Goal: Obtain resource: Download file/media

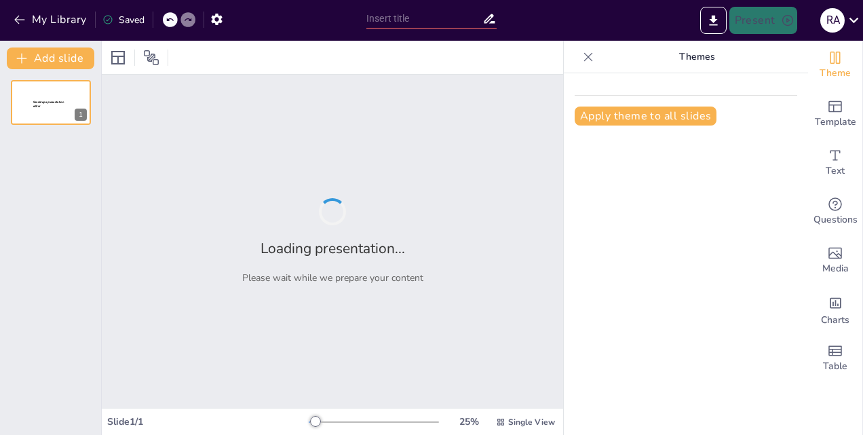
type input "Ensuring Safety and Environmental Compliance in Marine Gas Turbine Operations"
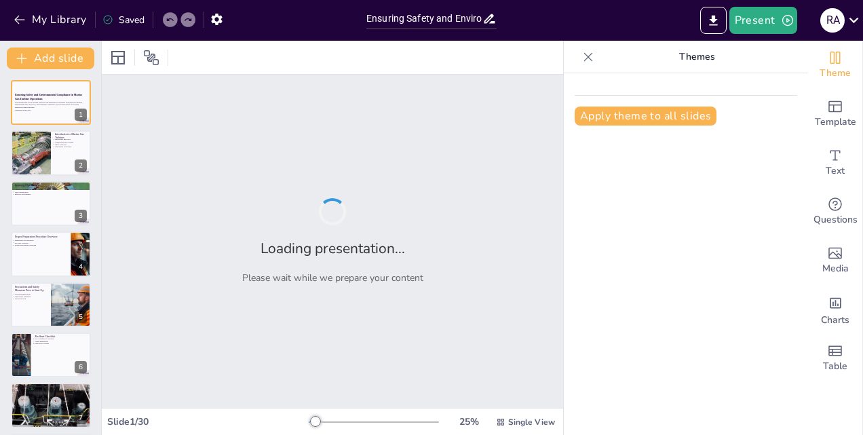
checkbox input "true"
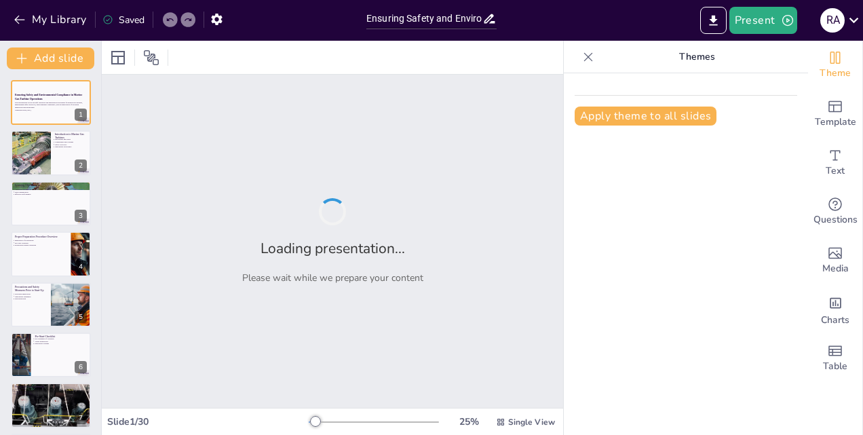
checkbox input "true"
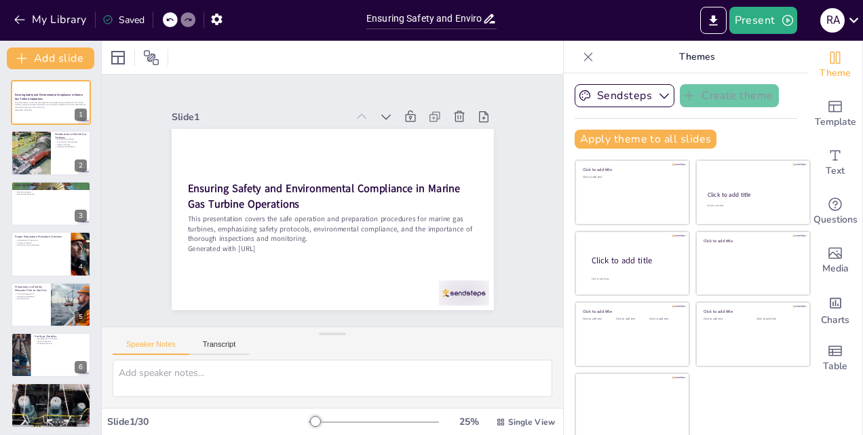
checkbox input "true"
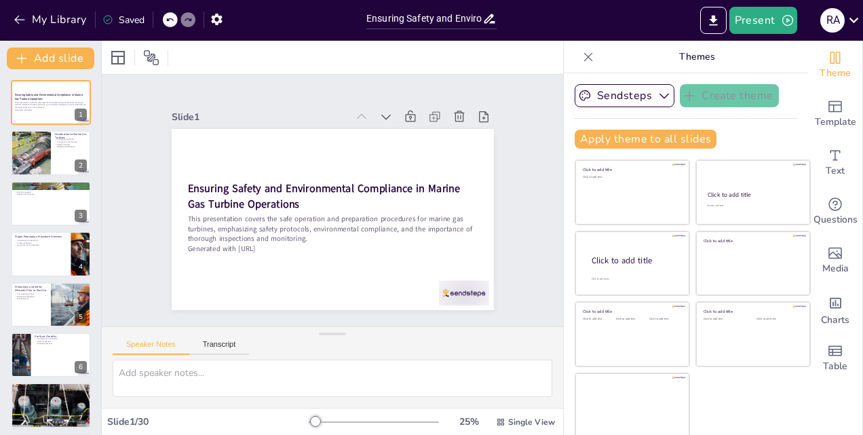
checkbox input "true"
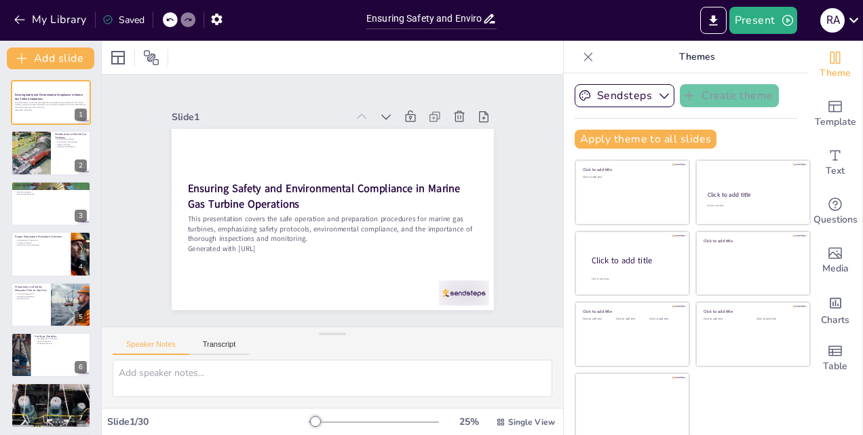
checkbox input "true"
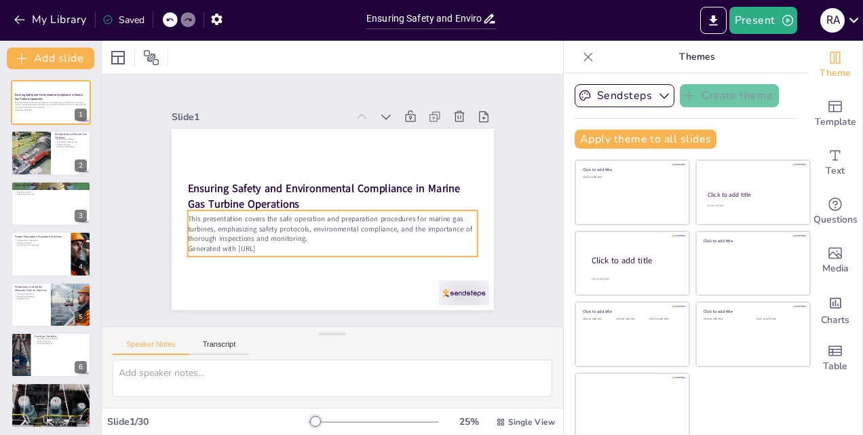
checkbox input "true"
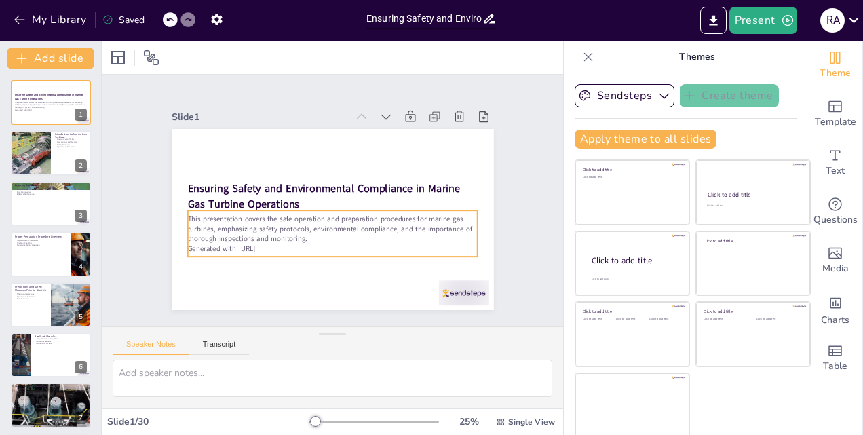
checkbox input "true"
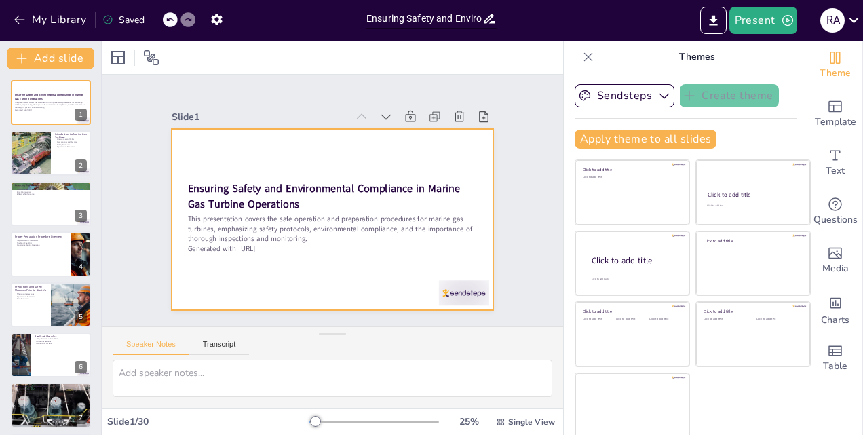
checkbox input "true"
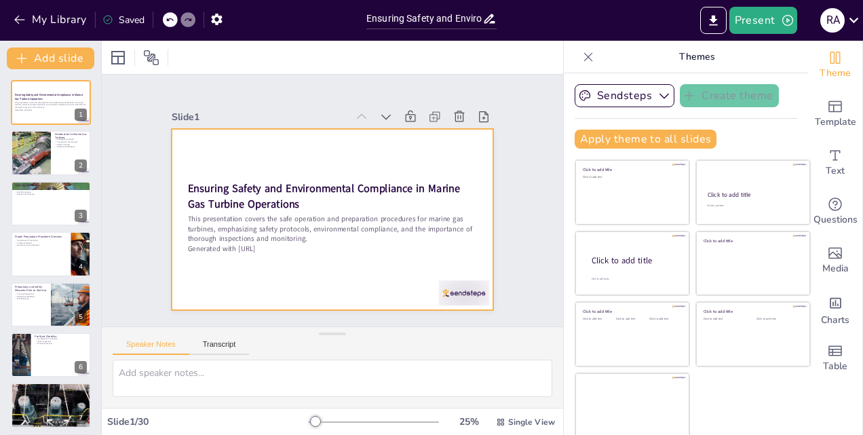
checkbox input "true"
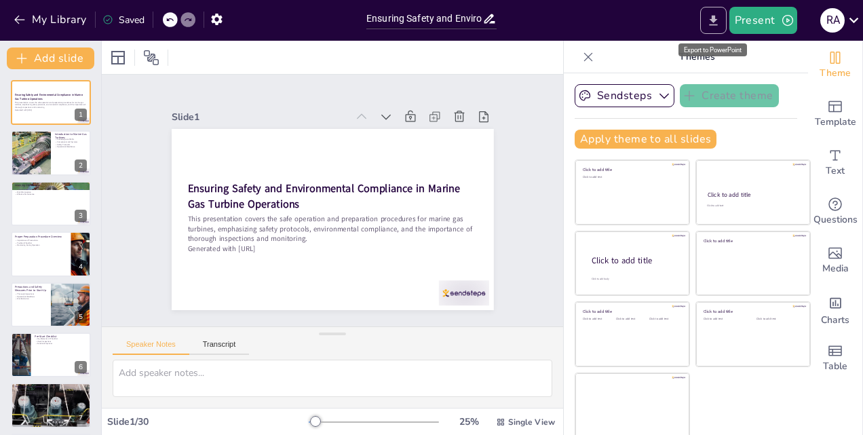
click at [717, 20] on icon "Export to PowerPoint" at bounding box center [713, 20] width 8 height 10
checkbox input "true"
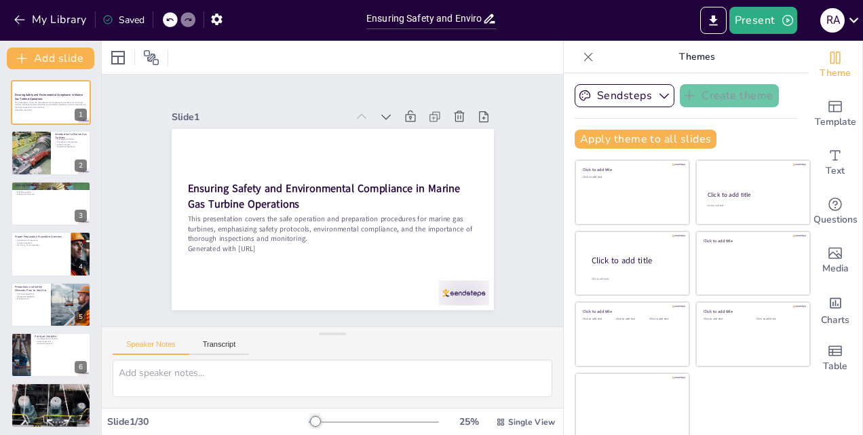
checkbox input "true"
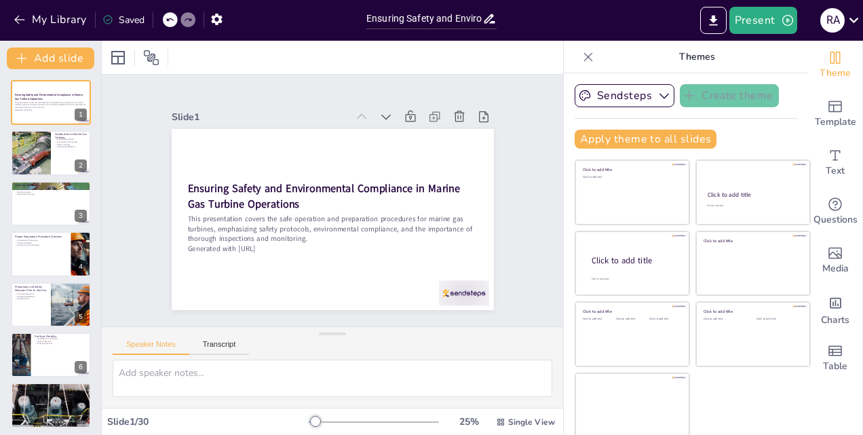
checkbox input "true"
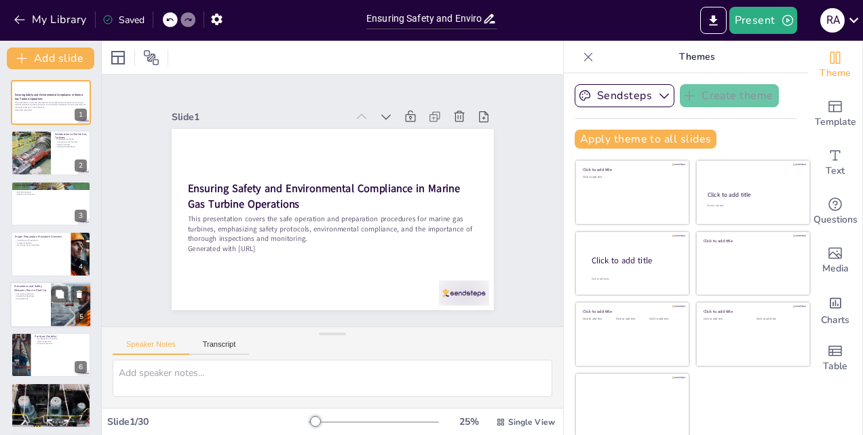
checkbox input "true"
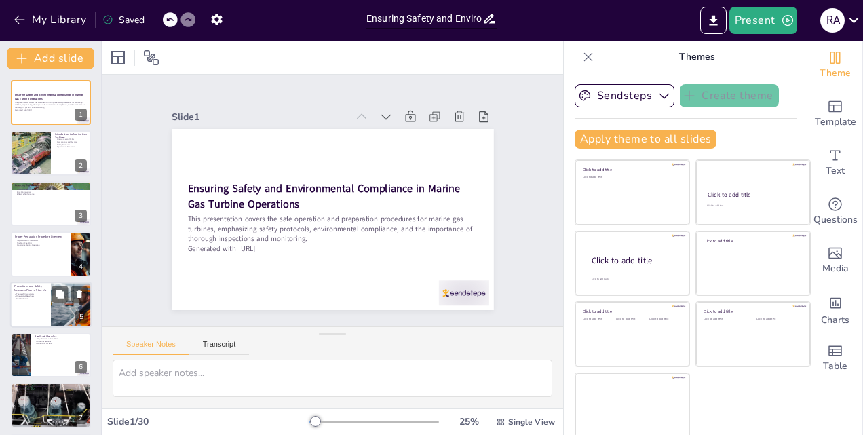
checkbox input "true"
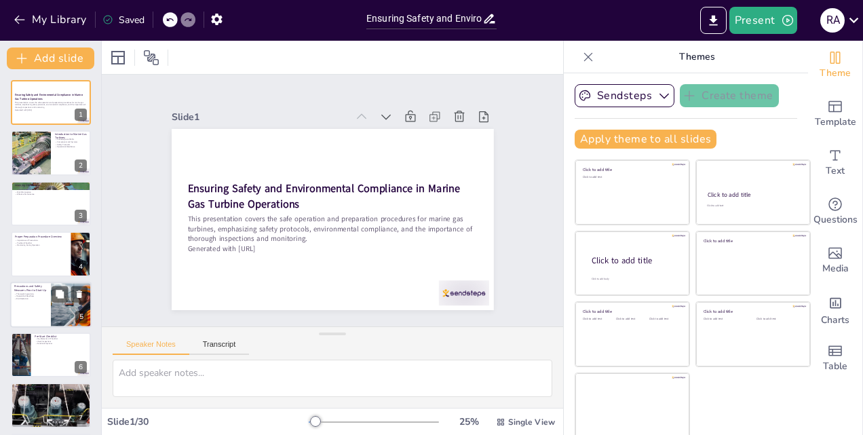
checkbox input "true"
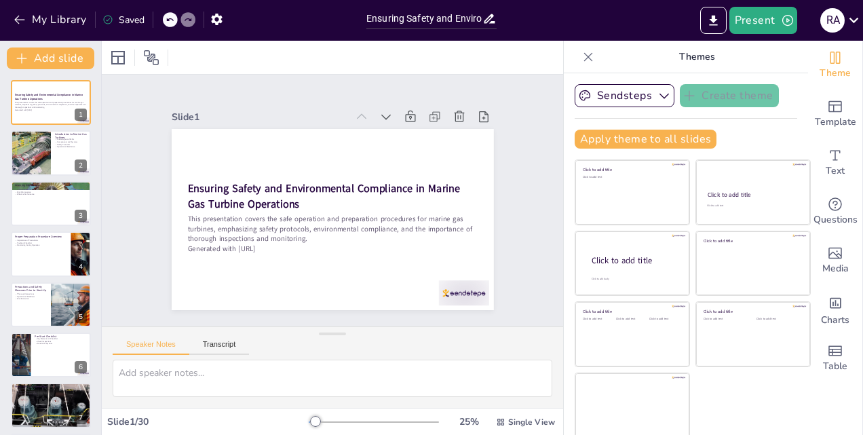
checkbox input "true"
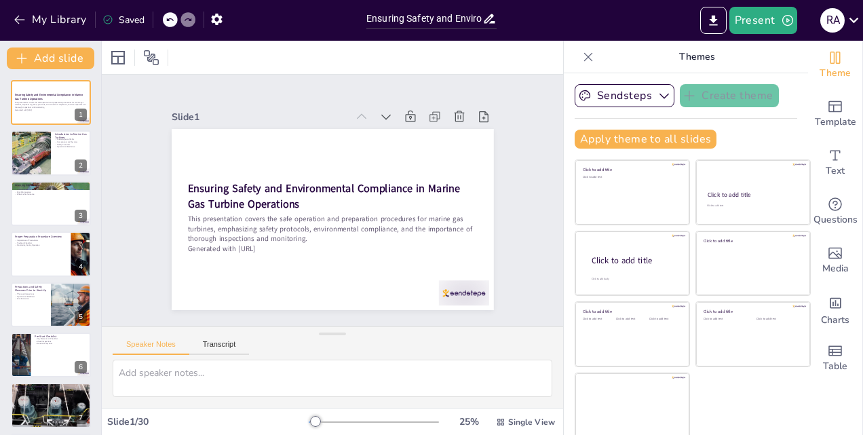
checkbox input "true"
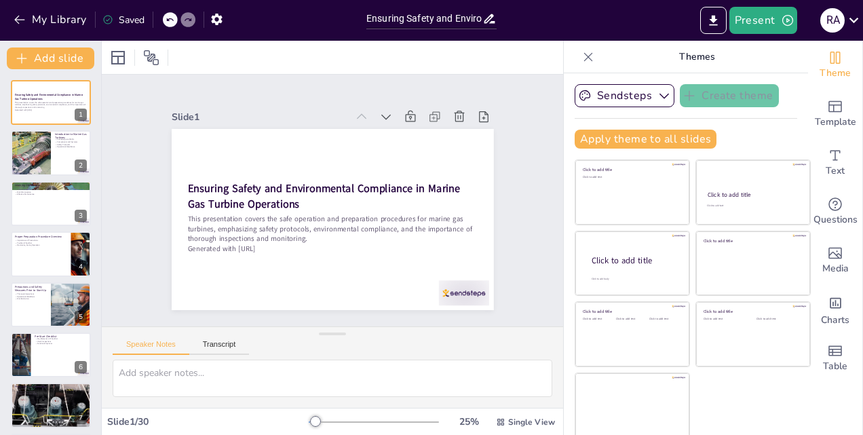
checkbox input "true"
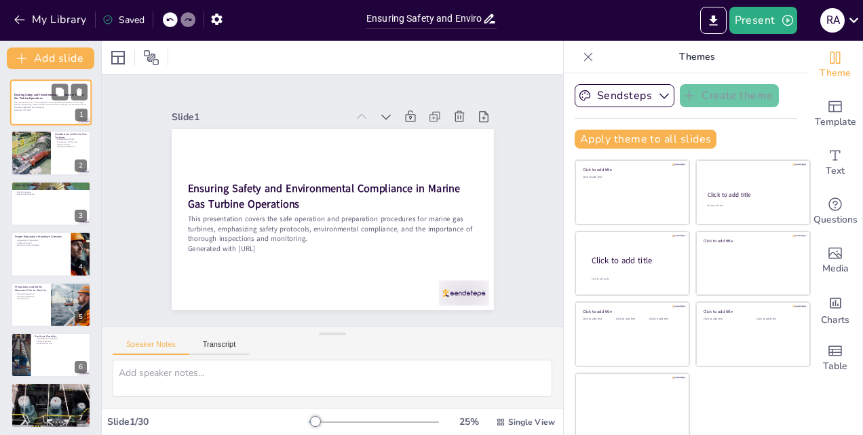
checkbox input "true"
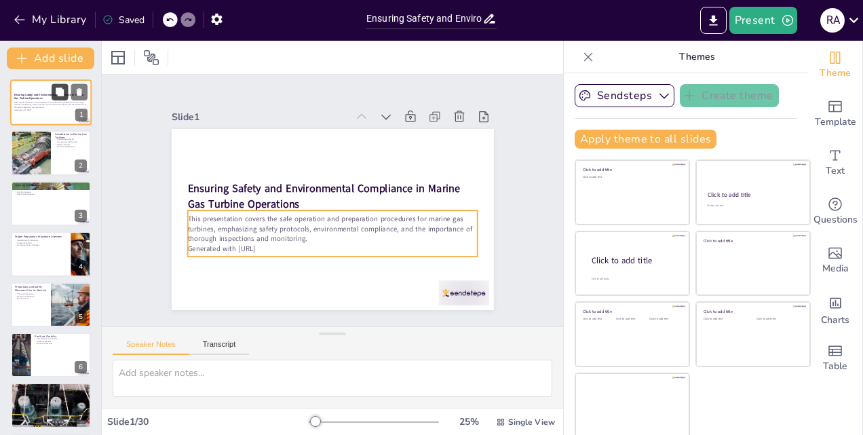
checkbox input "true"
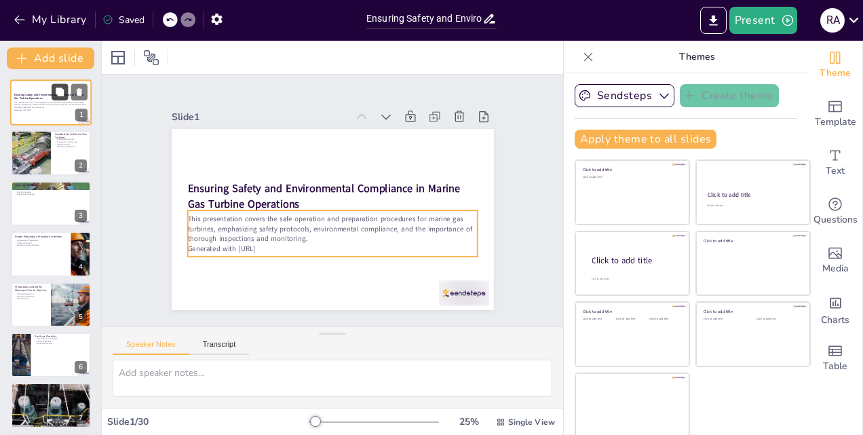
checkbox input "true"
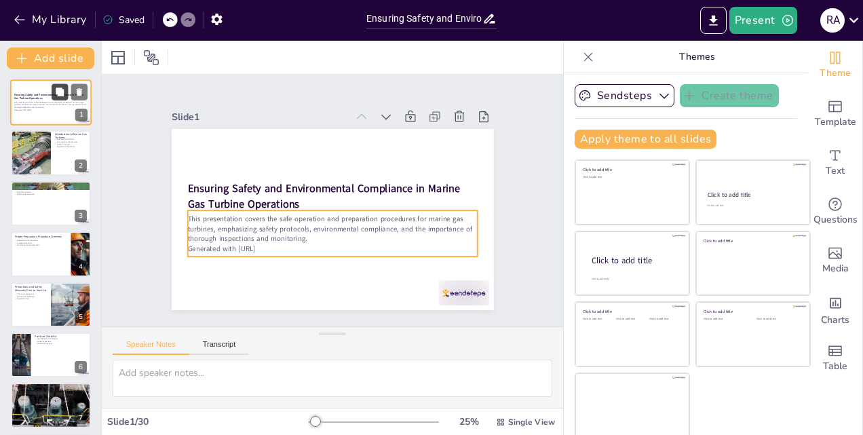
checkbox input "true"
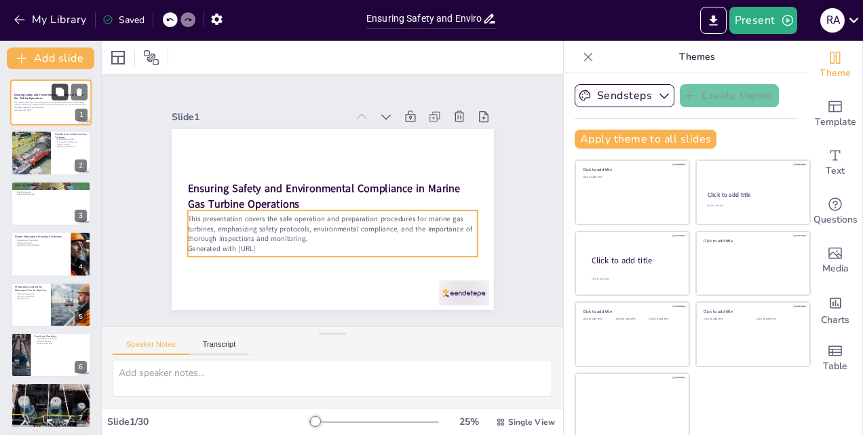
checkbox input "true"
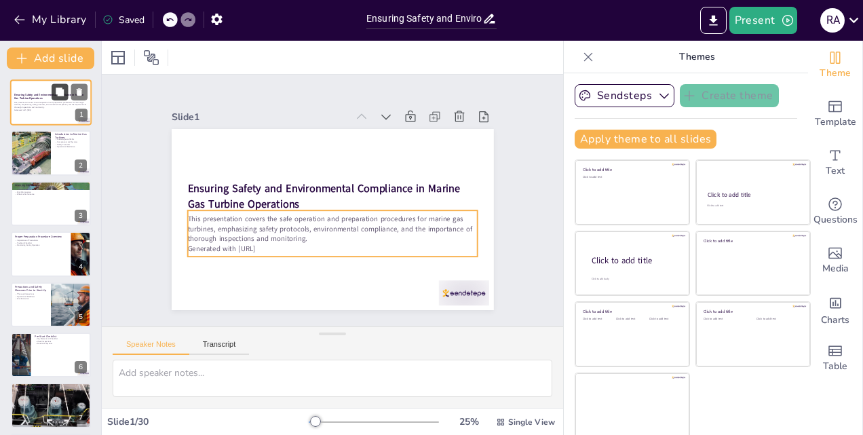
checkbox input "true"
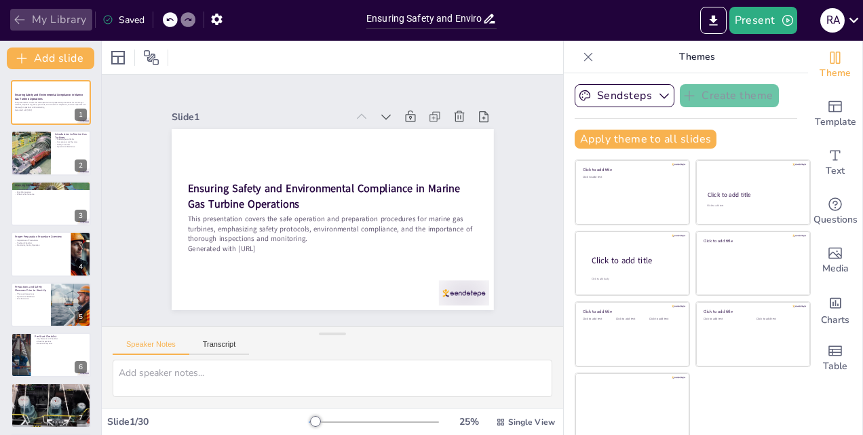
click at [56, 22] on button "My Library" at bounding box center [51, 20] width 82 height 22
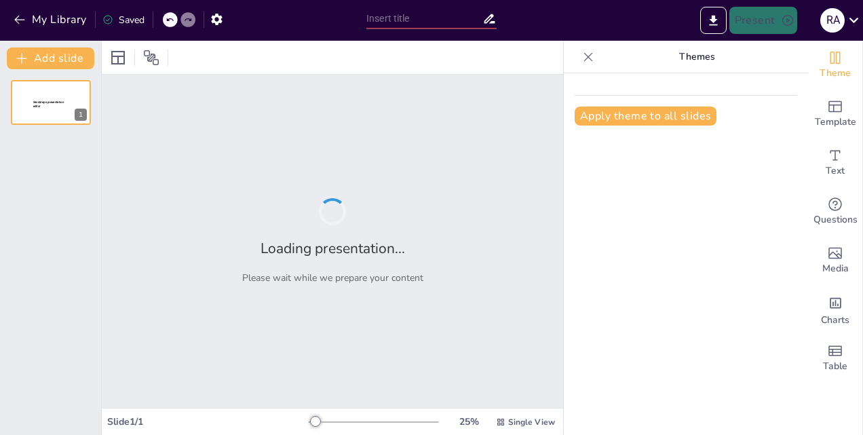
type input "Essential Pre-Start Checklist for Marine Gas Turbine Engines"
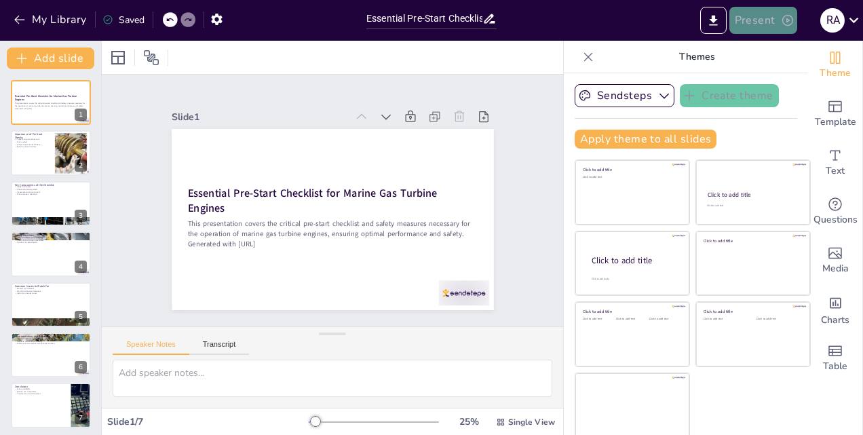
click at [753, 20] on button "Present" at bounding box center [764, 20] width 68 height 27
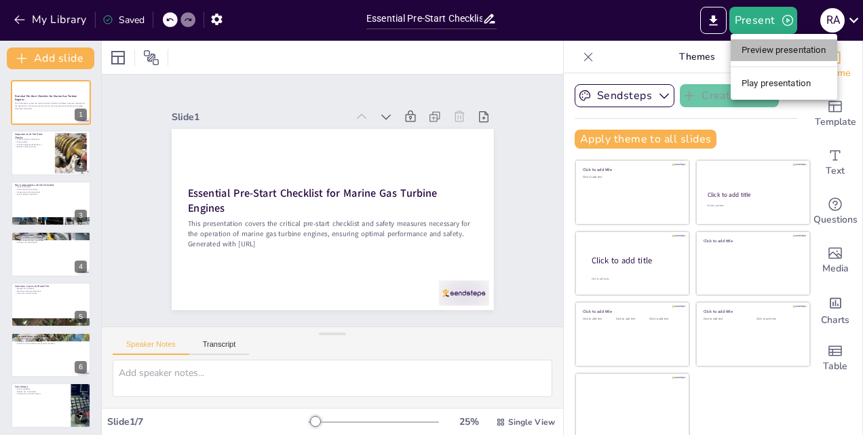
click at [761, 43] on li "Preview presentation" at bounding box center [784, 50] width 107 height 22
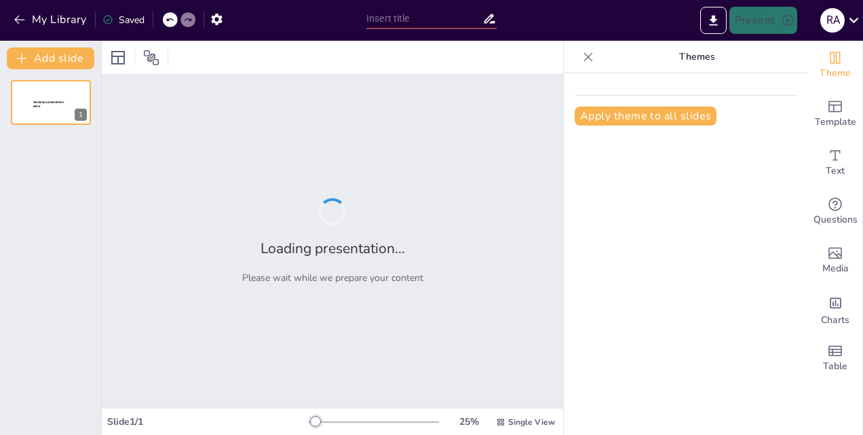
type input "Essential Pre-Start Checklist for Marine Gas Turbine Engines"
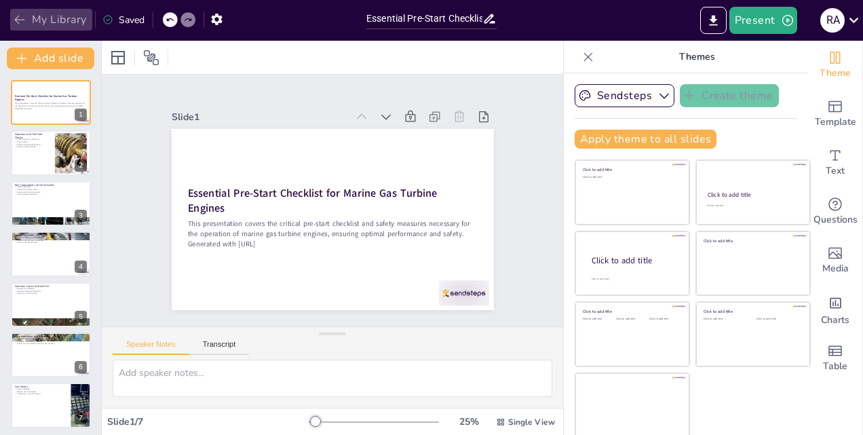
click at [33, 16] on button "My Library" at bounding box center [51, 20] width 82 height 22
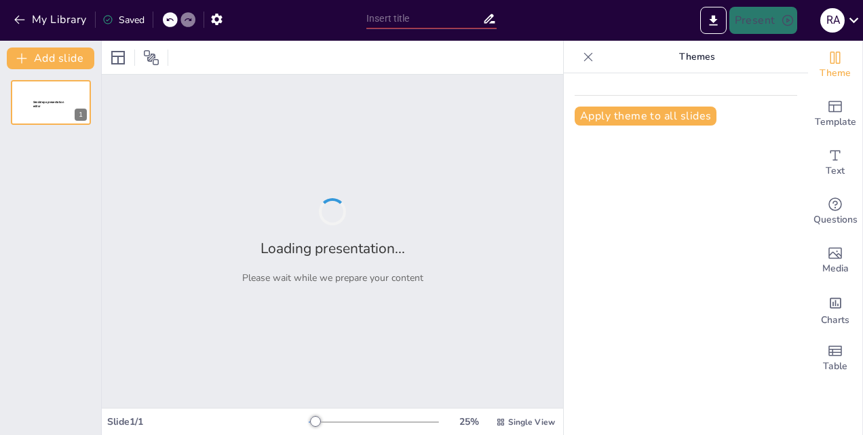
type input "Ensuring Safe and Effective Main Engine Operations: A Step-by-Step Approach"
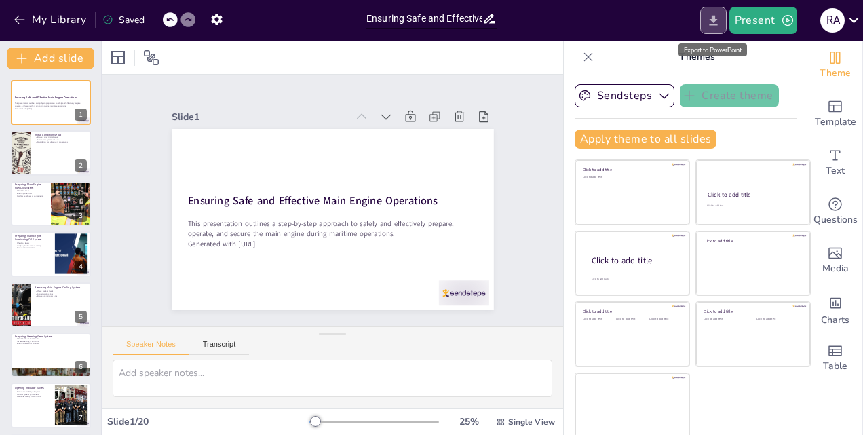
click at [717, 26] on icon "Export to PowerPoint" at bounding box center [714, 21] width 14 height 14
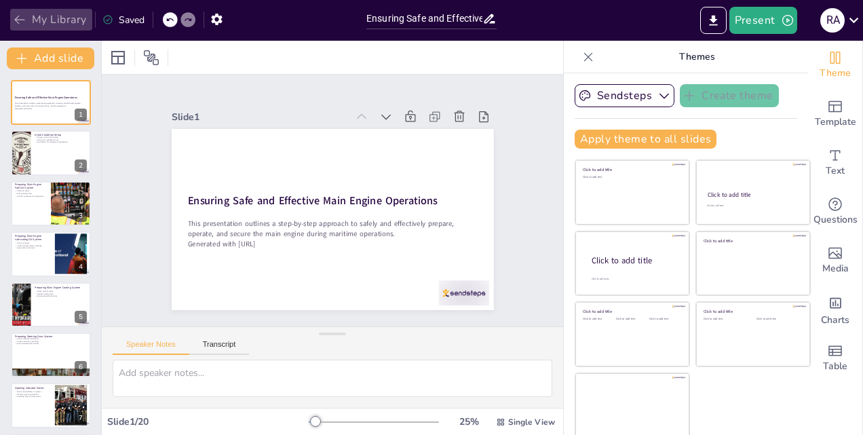
click at [52, 24] on button "My Library" at bounding box center [51, 20] width 82 height 22
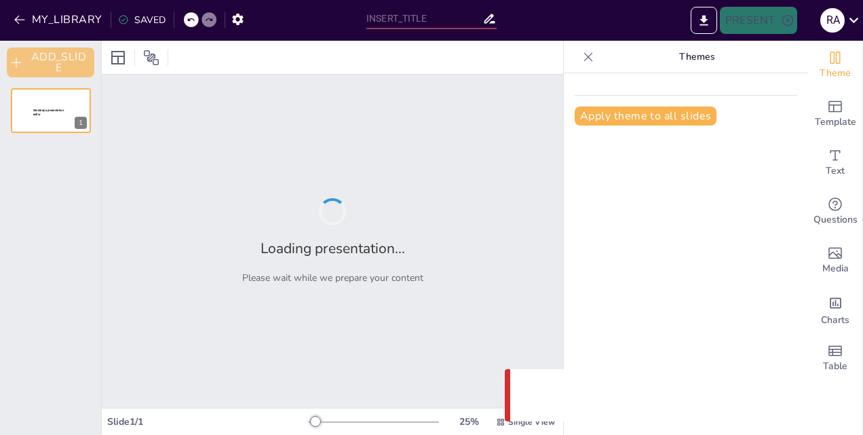
type input "Ensuring Safe and Effective Main Engine Operations: A Step-by-Step Approach"
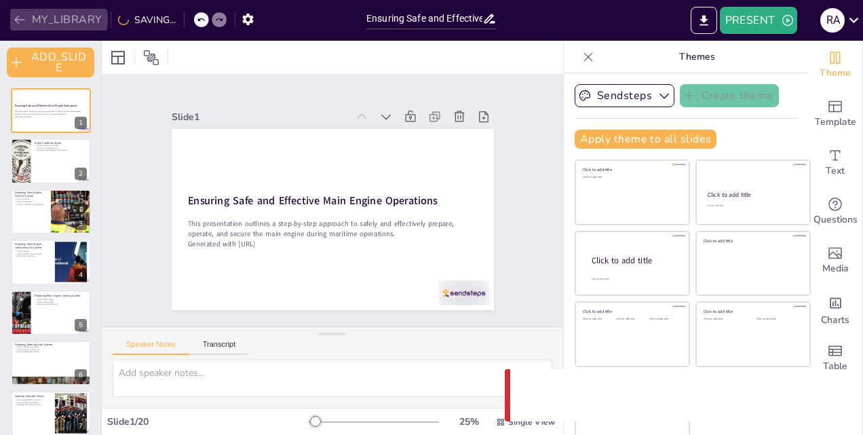
click at [54, 20] on button "MY_LIBRARY" at bounding box center [59, 20] width 98 height 22
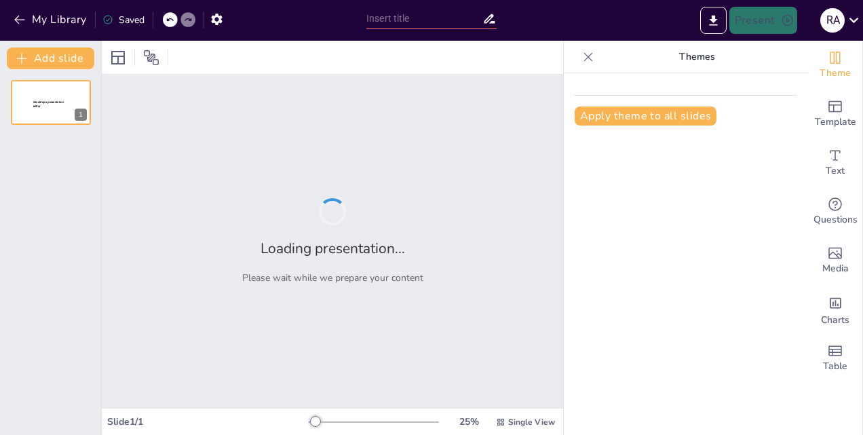
type input "Essential Pre-Start Checklist for Marine Gas Turbine Engines"
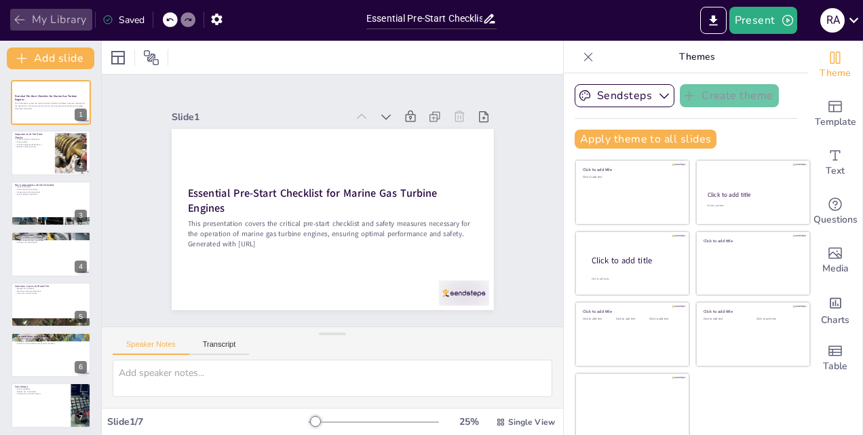
click at [52, 18] on button "My Library" at bounding box center [51, 20] width 82 height 22
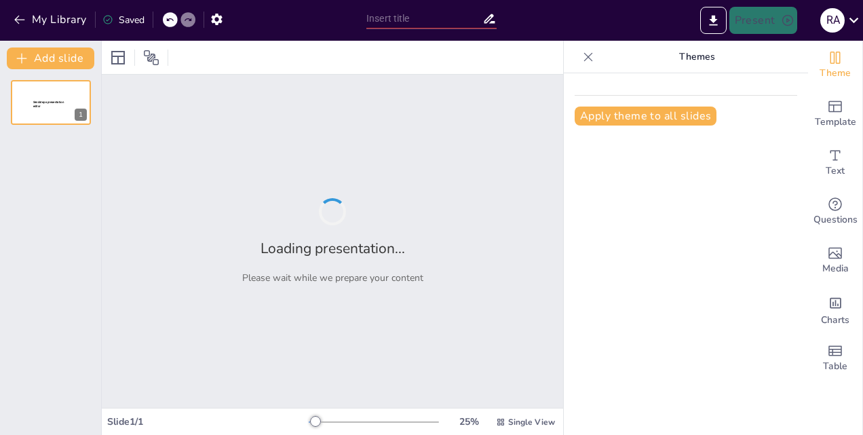
type input "Ensuring Safety and Environmental Compliance in Marine Gas Turbine Operations"
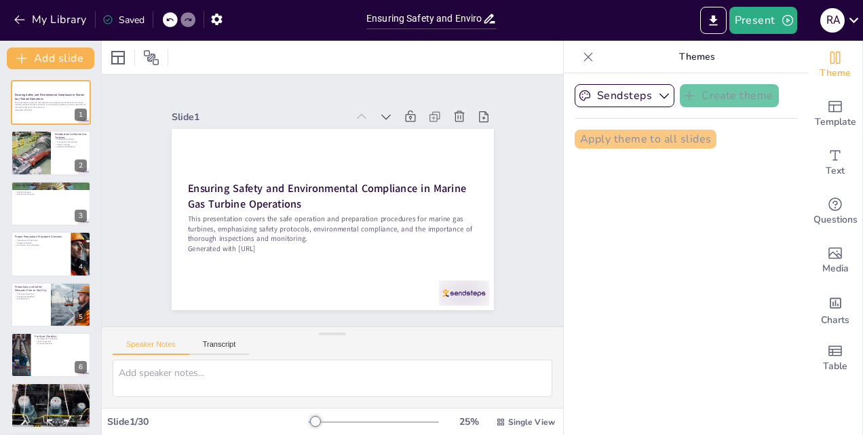
checkbox input "true"
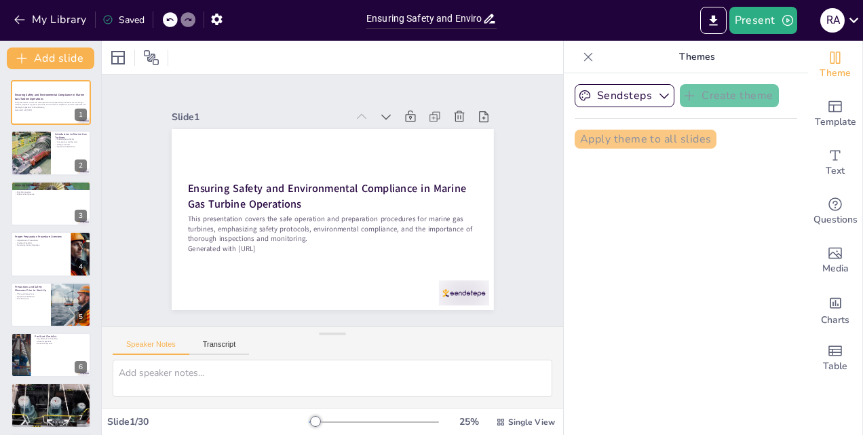
checkbox input "true"
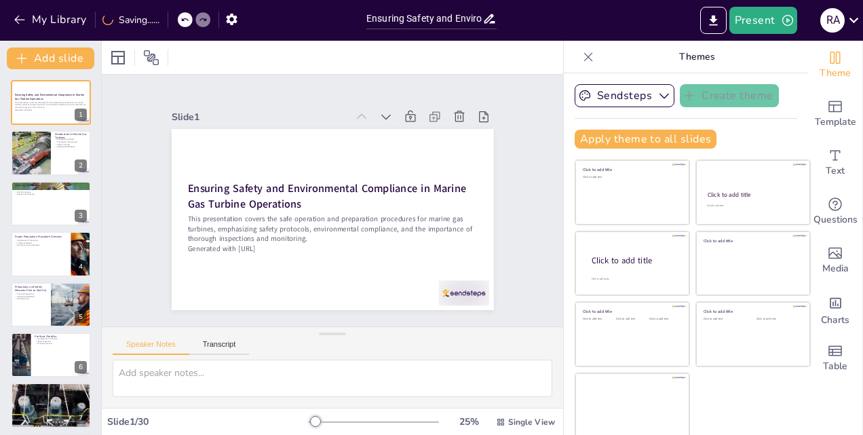
checkbox input "true"
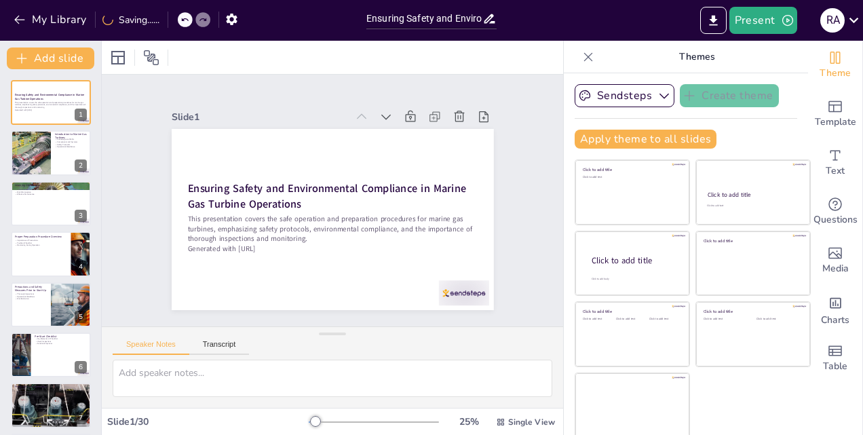
checkbox input "true"
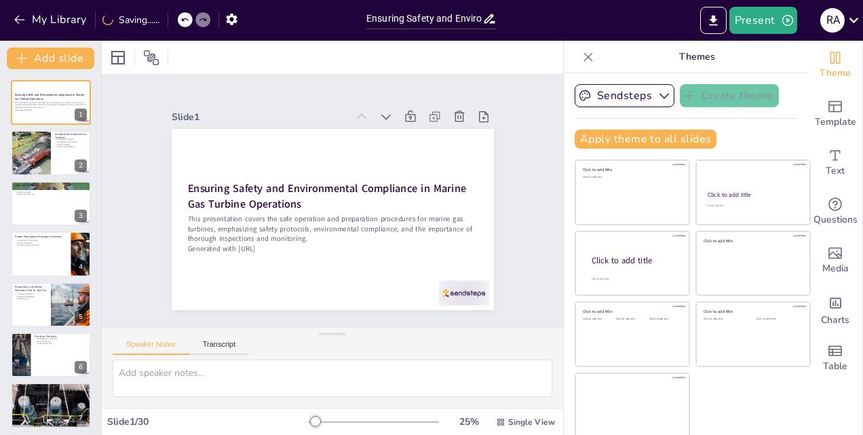
checkbox input "true"
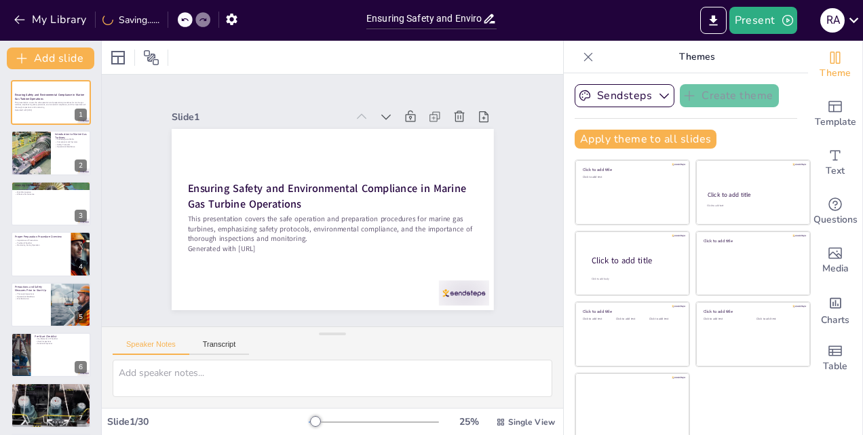
checkbox input "true"
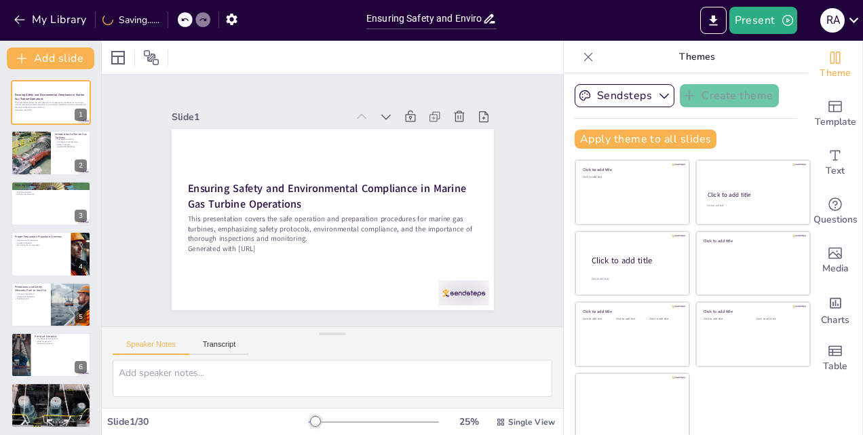
checkbox input "true"
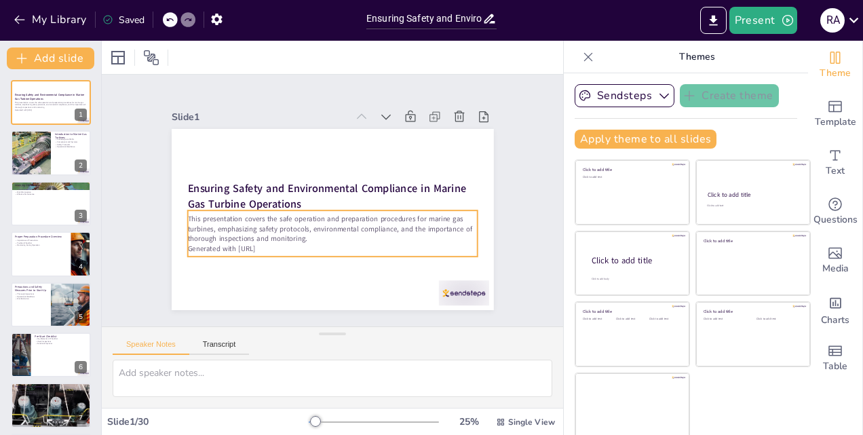
checkbox input "true"
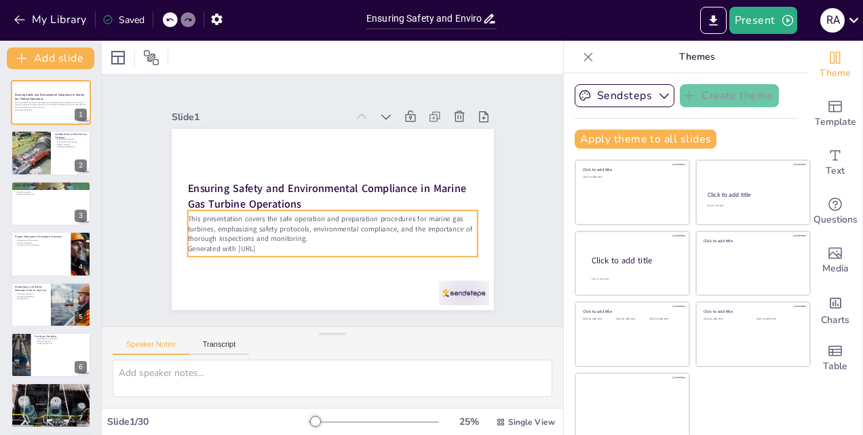
checkbox input "true"
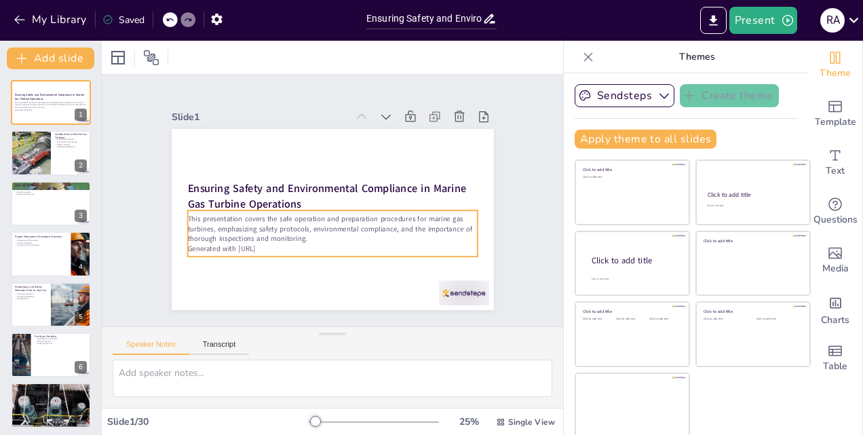
checkbox input "true"
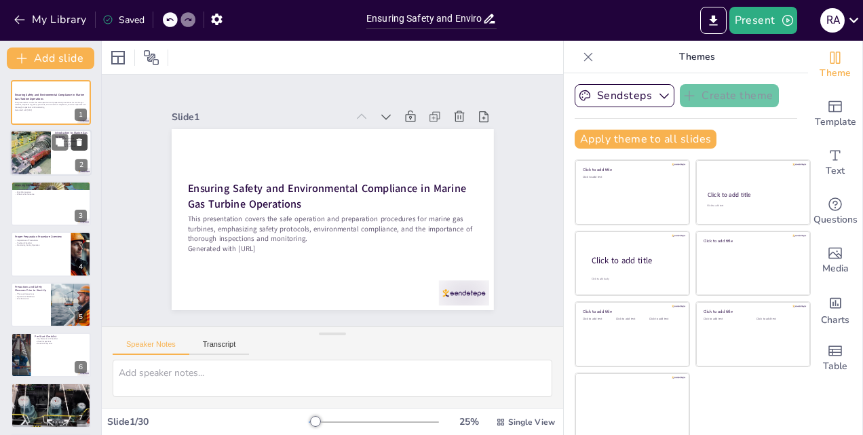
checkbox input "true"
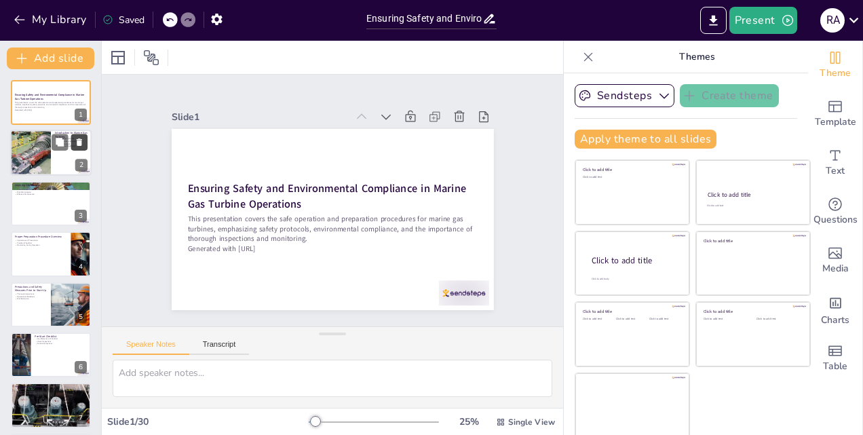
checkbox input "true"
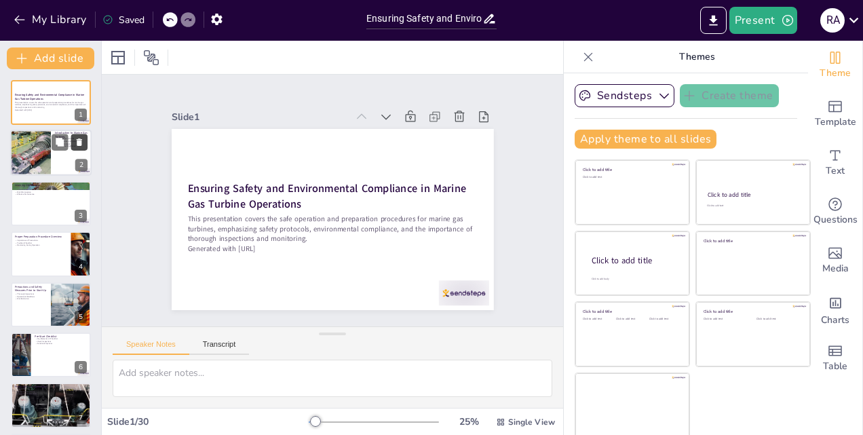
checkbox input "true"
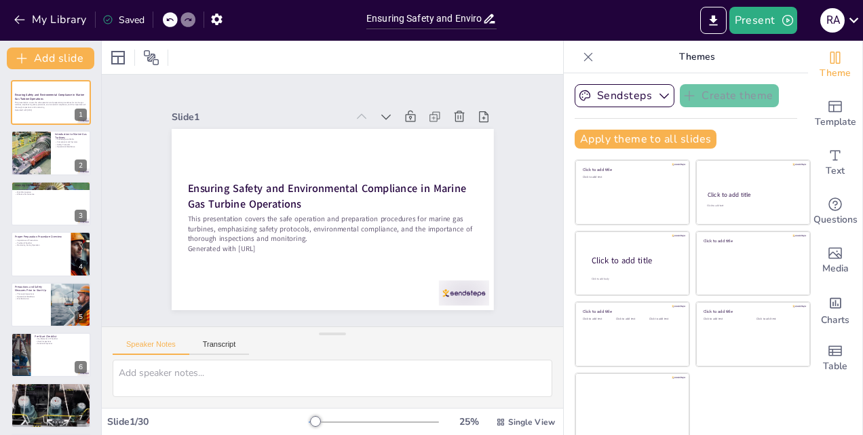
checkbox input "true"
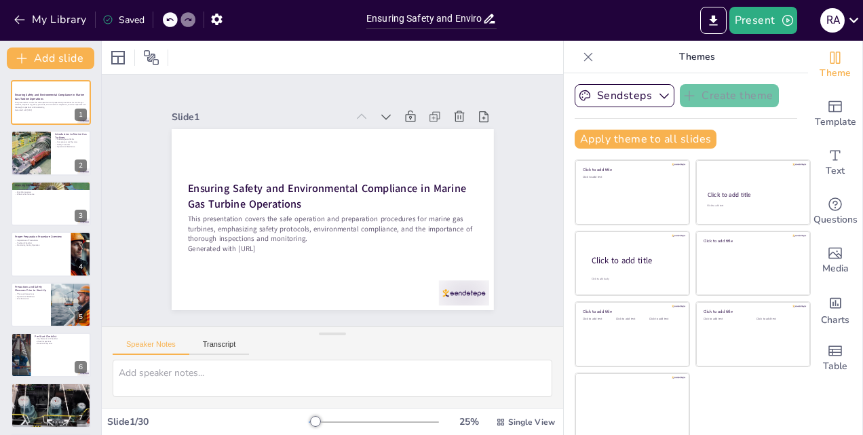
checkbox input "true"
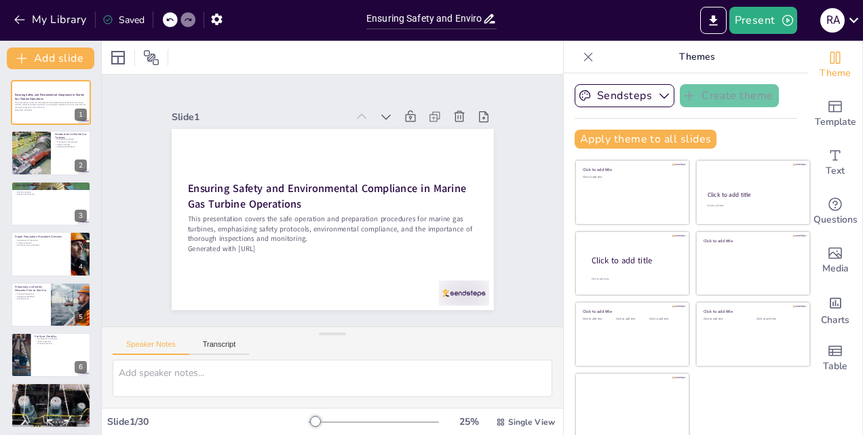
checkbox input "true"
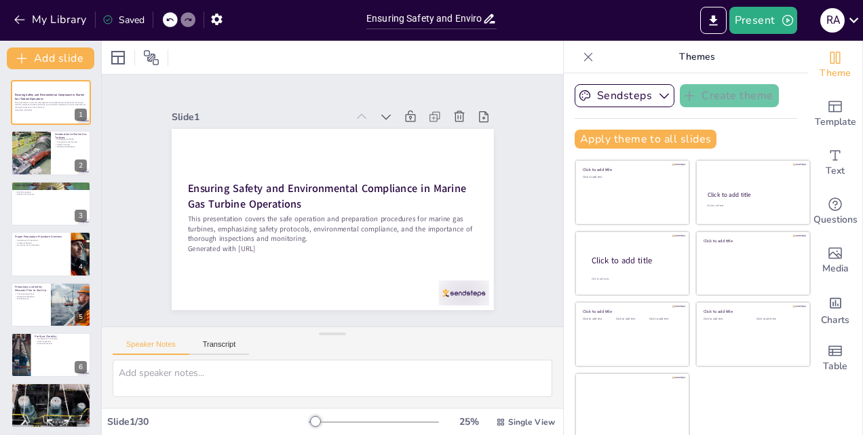
checkbox input "true"
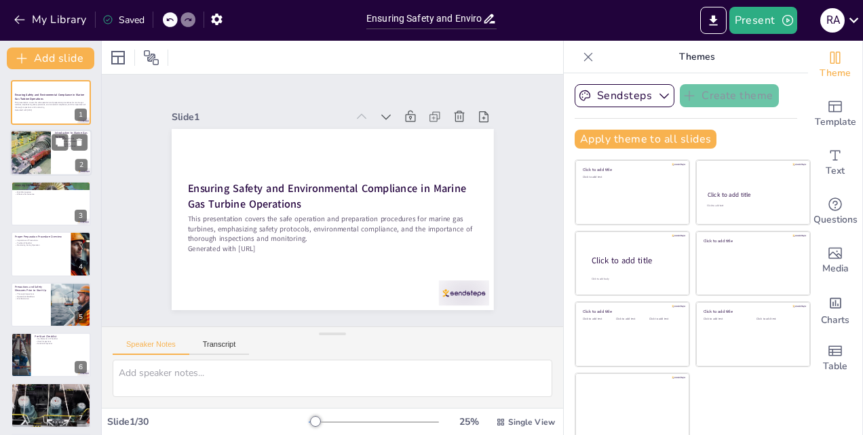
checkbox input "true"
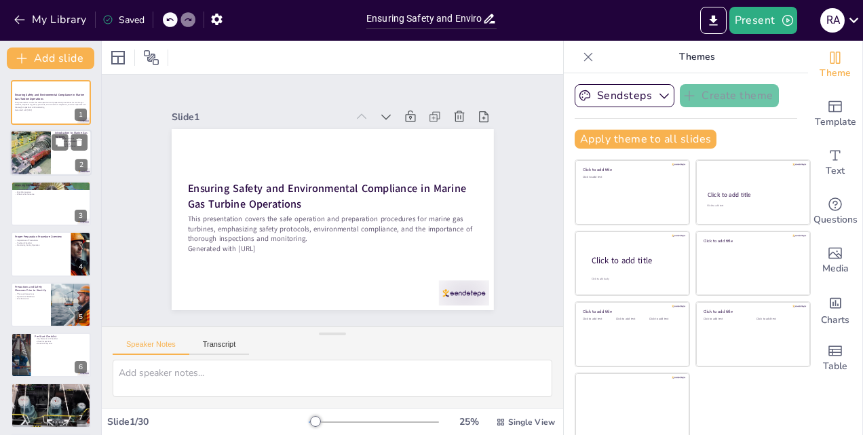
checkbox input "true"
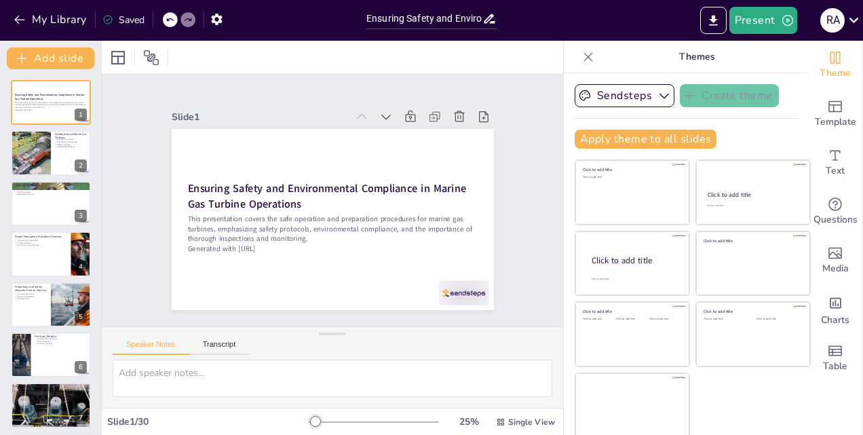
checkbox input "true"
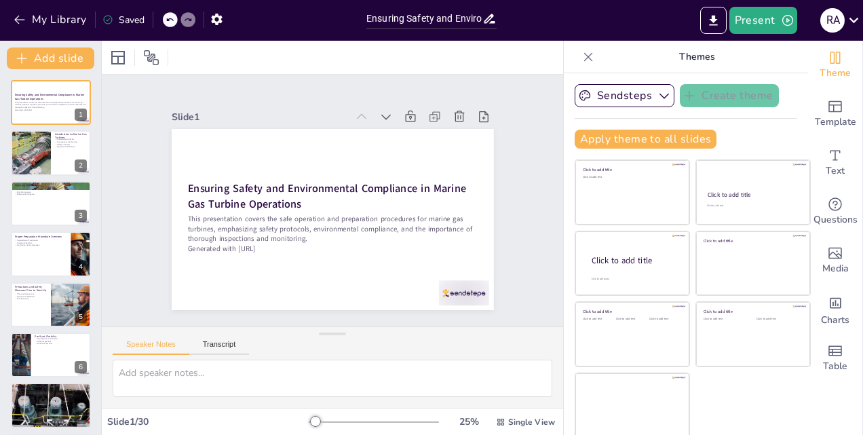
checkbox input "true"
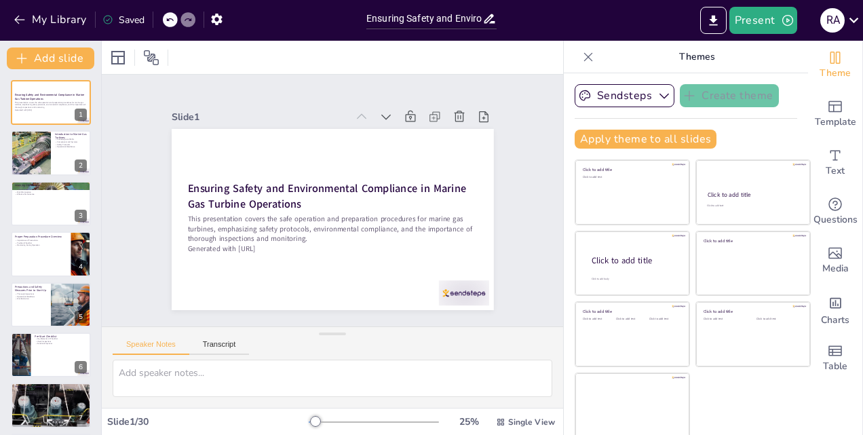
checkbox input "true"
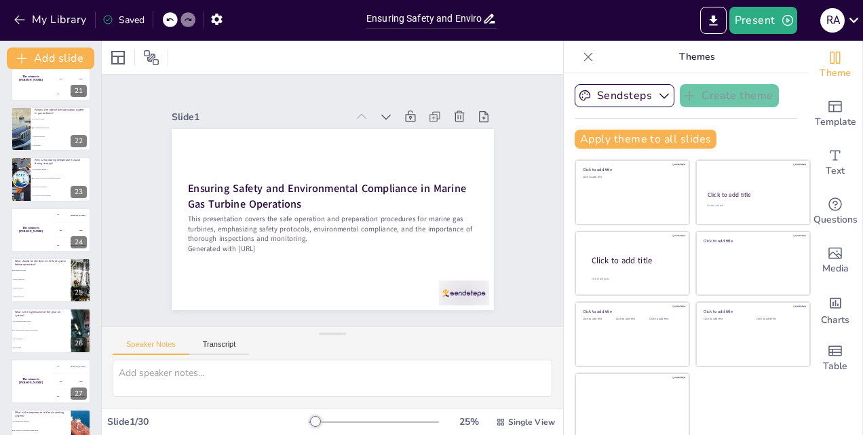
scroll to position [1075, 0]
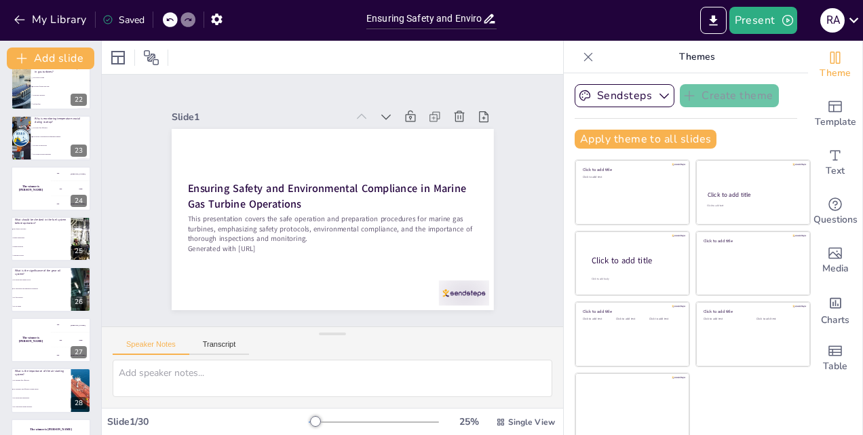
checkbox input "true"
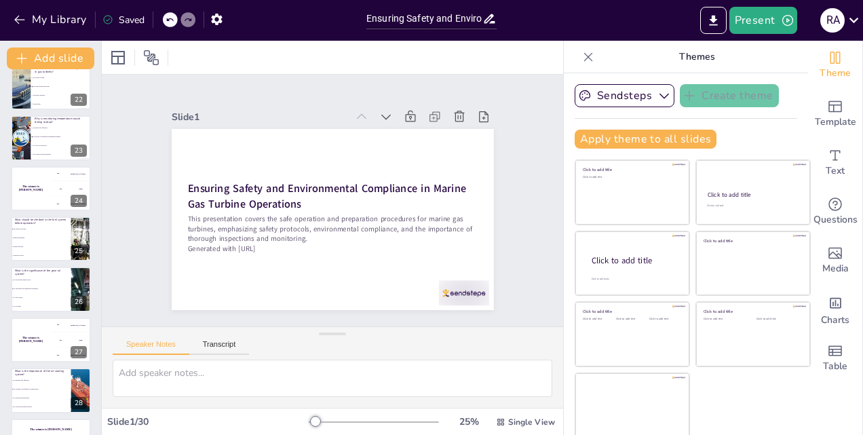
checkbox input "true"
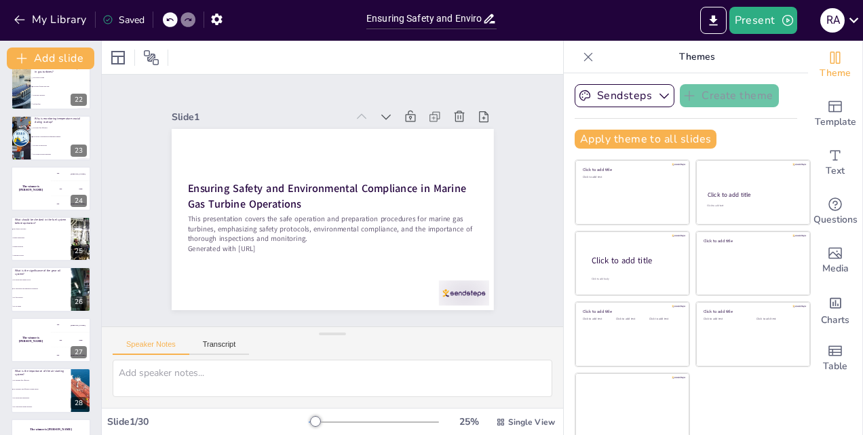
checkbox input "true"
click at [19, 20] on icon "button" at bounding box center [19, 20] width 10 height 9
